Goal: Navigation & Orientation: Find specific page/section

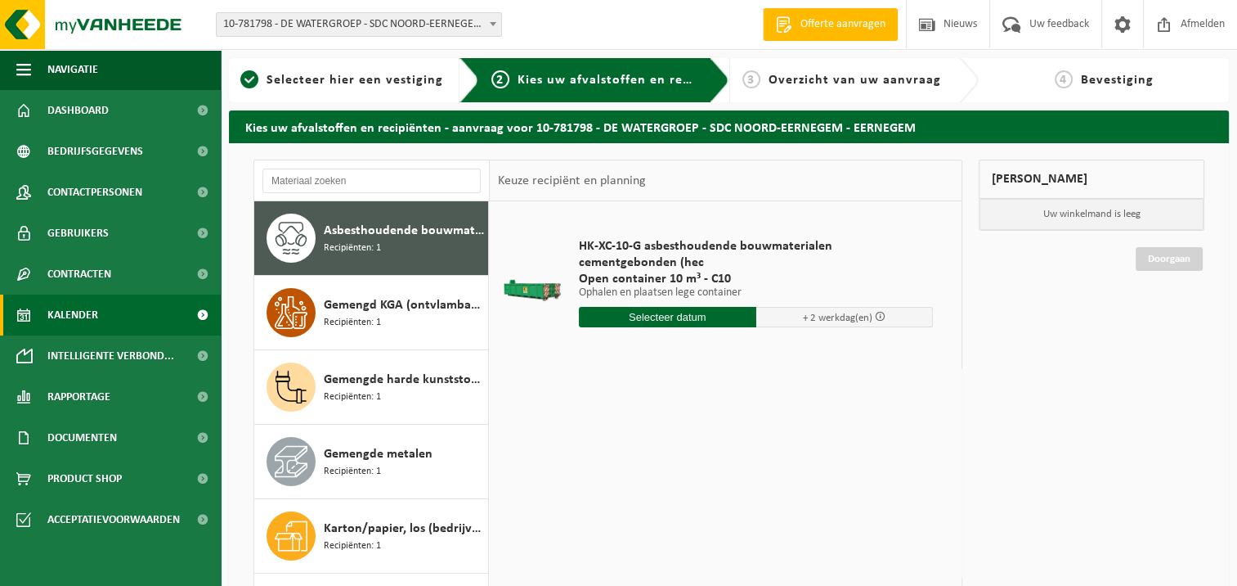
click at [114, 303] on link "Kalender" at bounding box center [110, 314] width 221 height 41
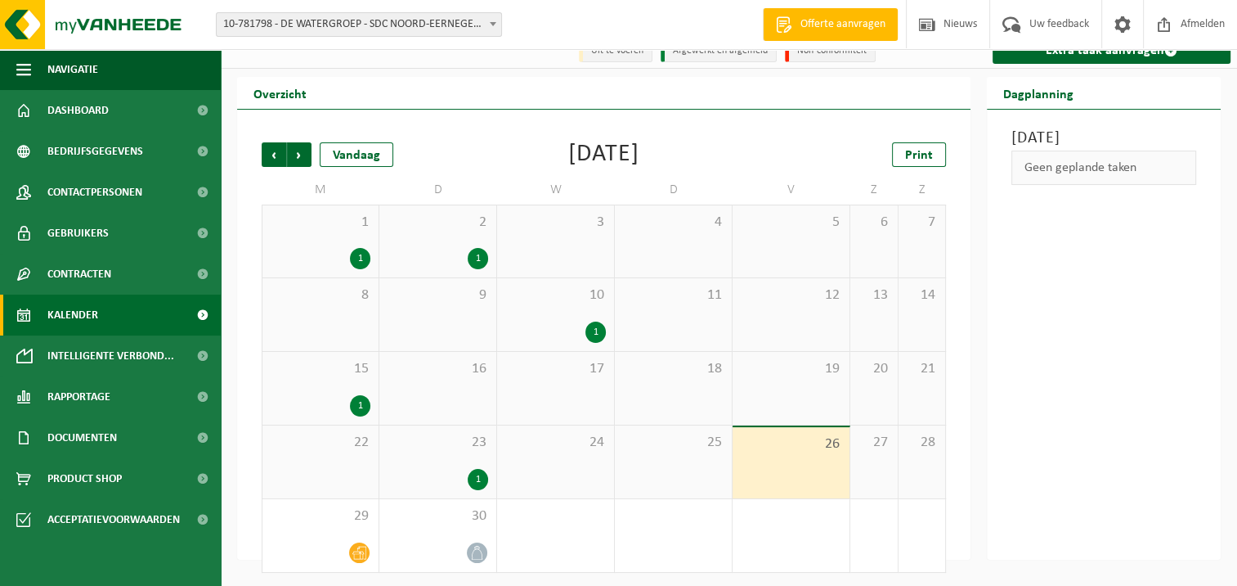
scroll to position [20, 0]
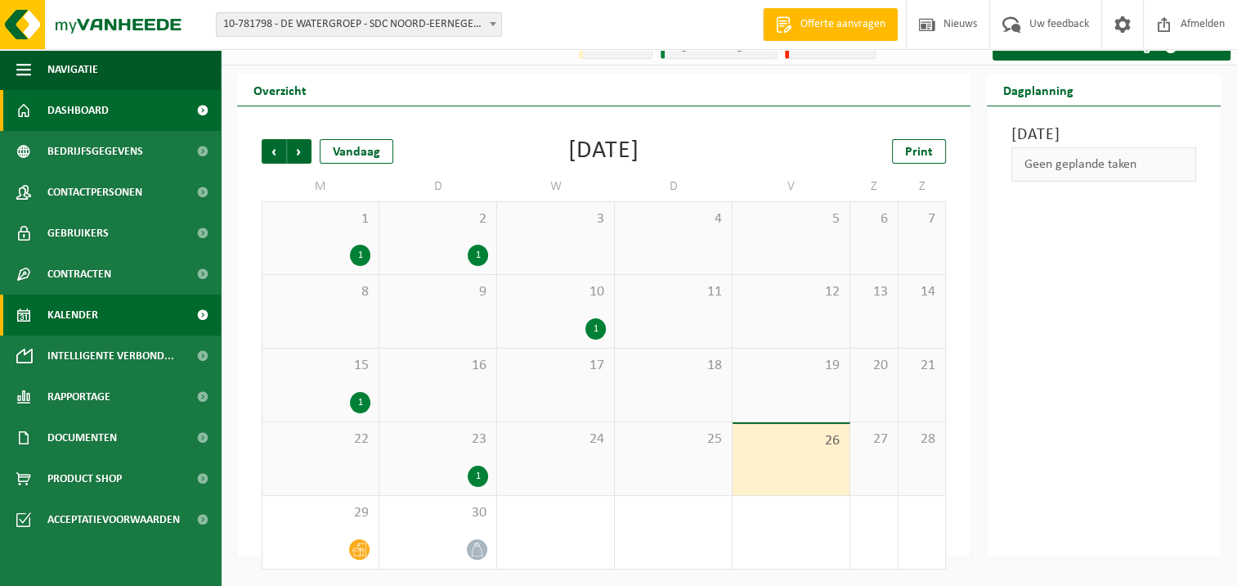
click at [137, 104] on link "Dashboard" at bounding box center [110, 110] width 221 height 41
